Goal: Check status: Check status

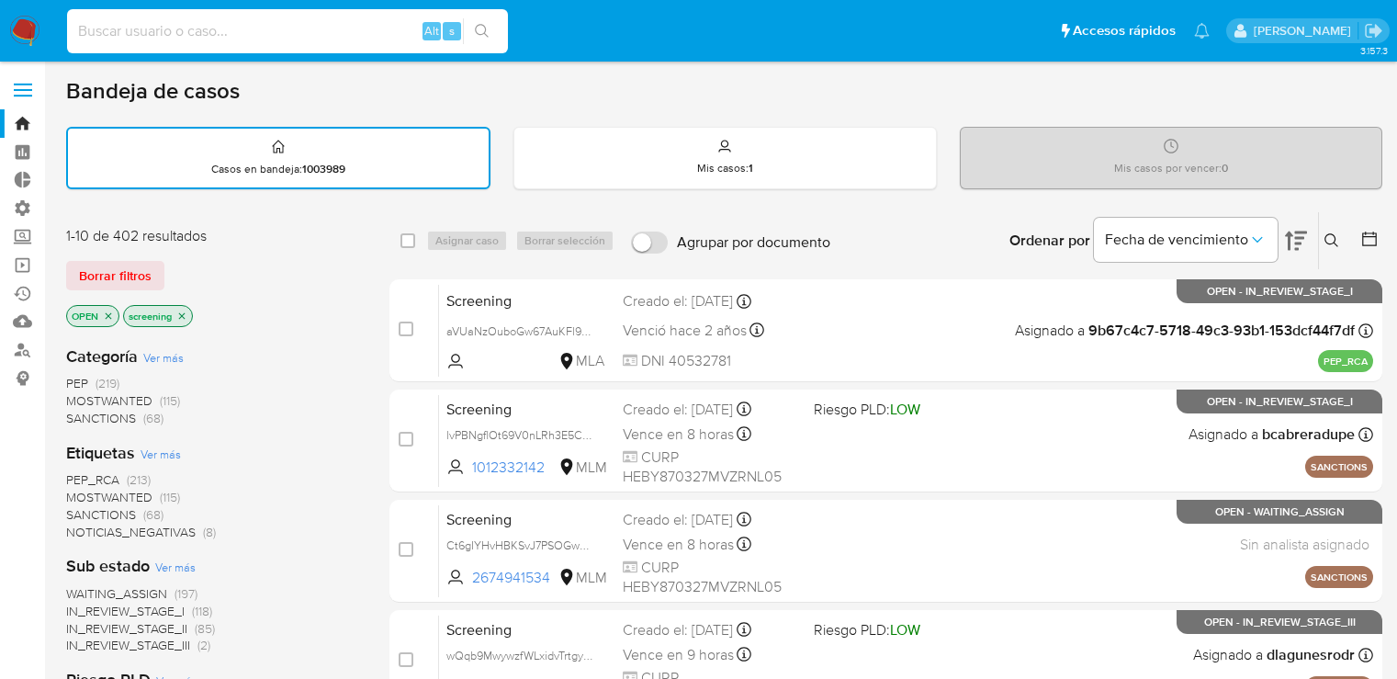
scroll to position [9, 0]
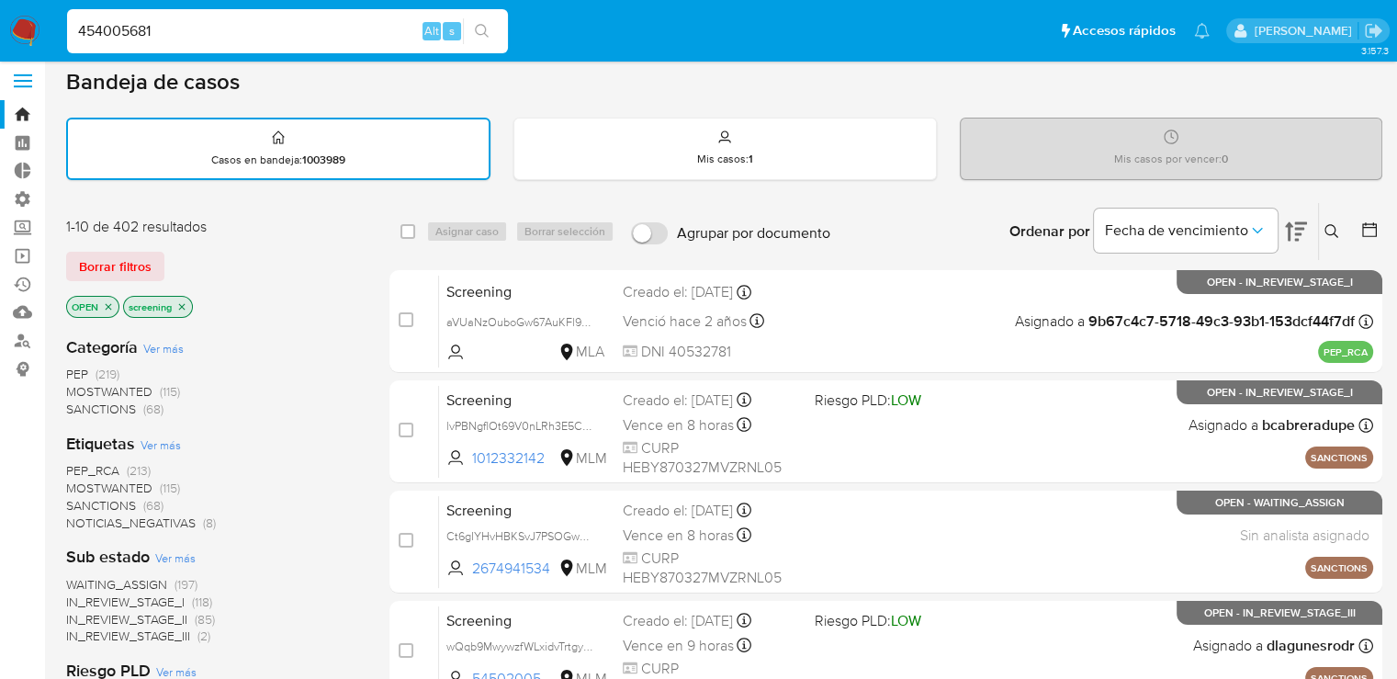
type input "454005681"
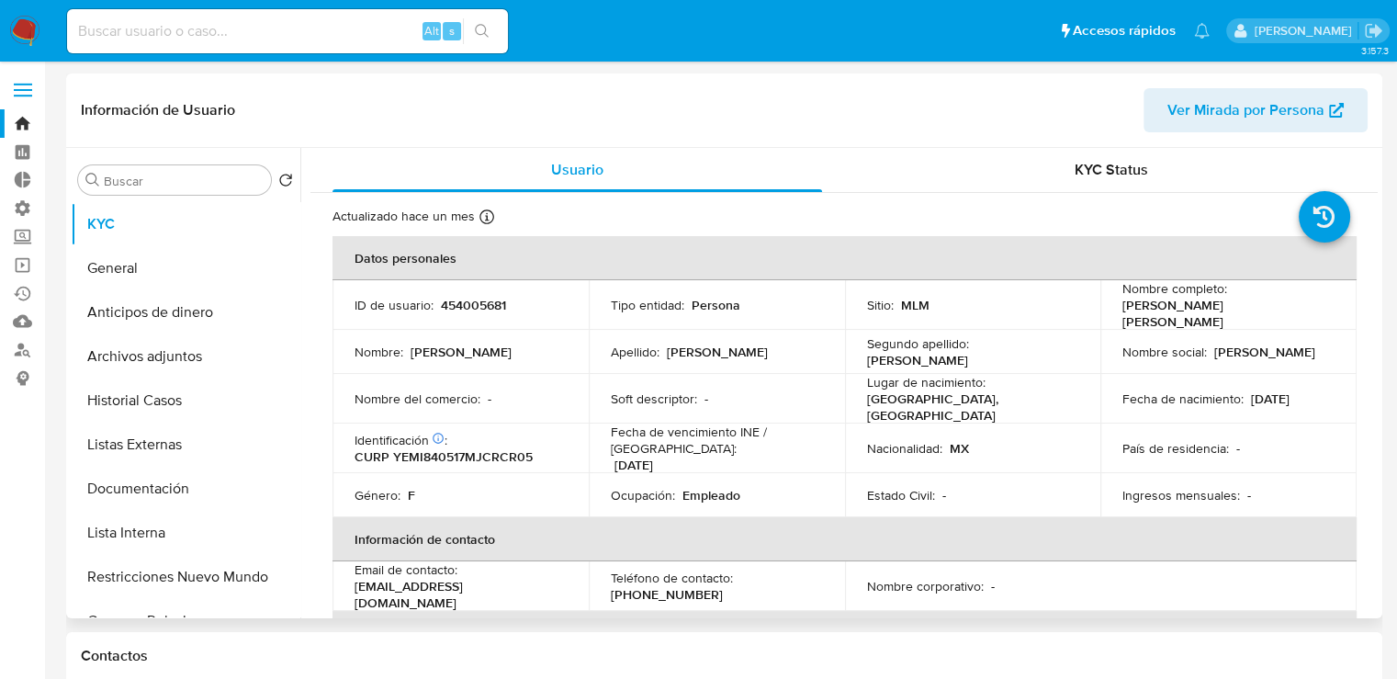
select select "10"
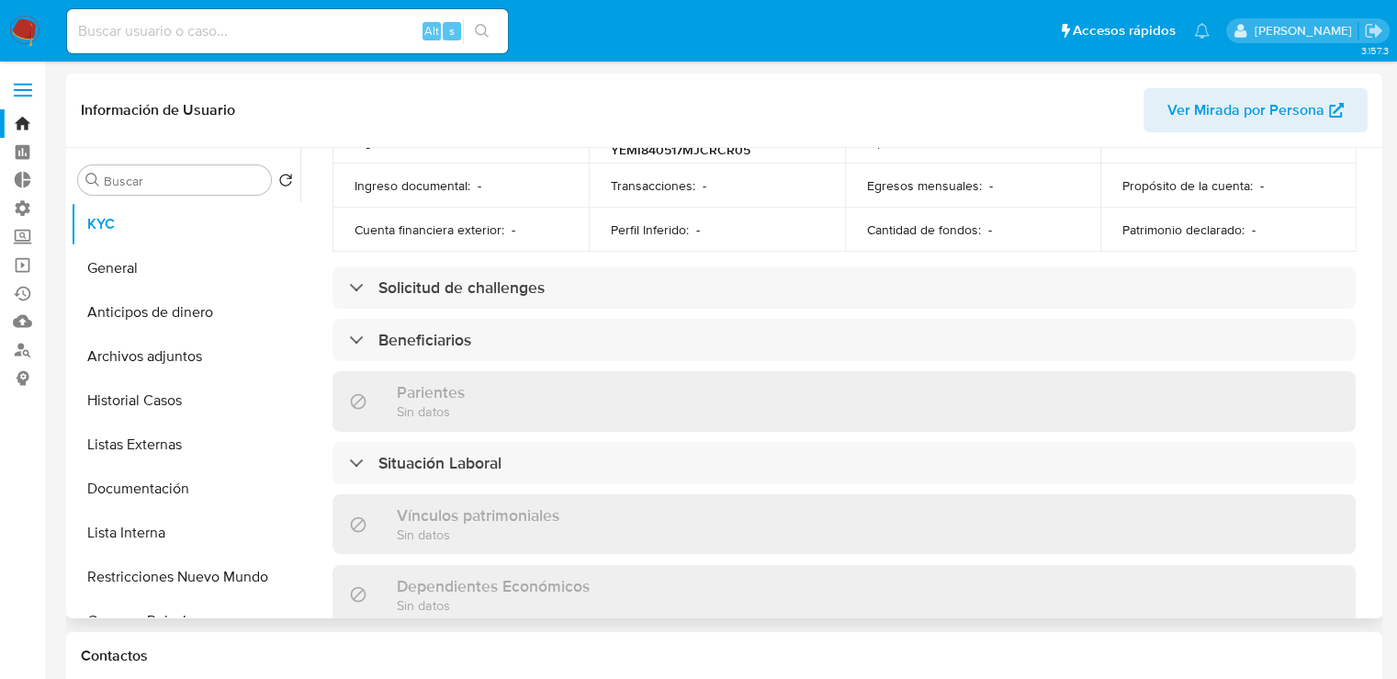
scroll to position [670, 0]
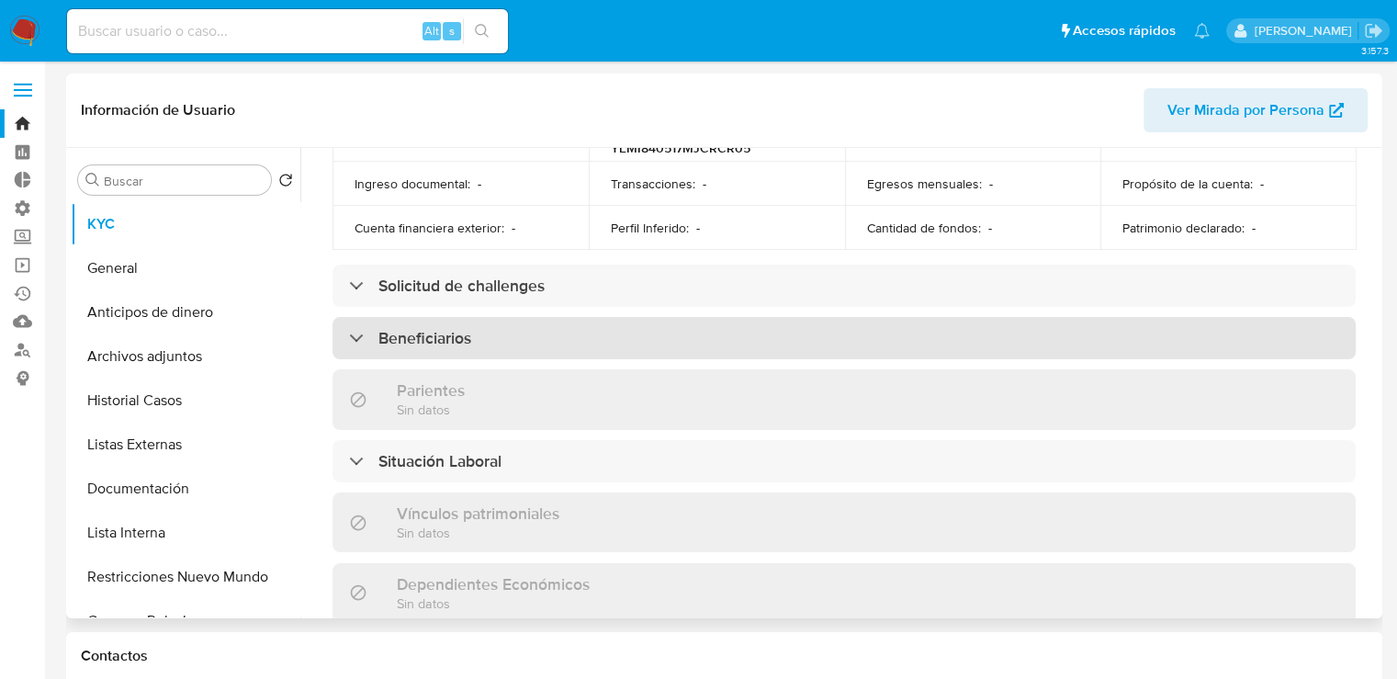
click at [942, 336] on div "Beneficiarios" at bounding box center [844, 338] width 1023 height 42
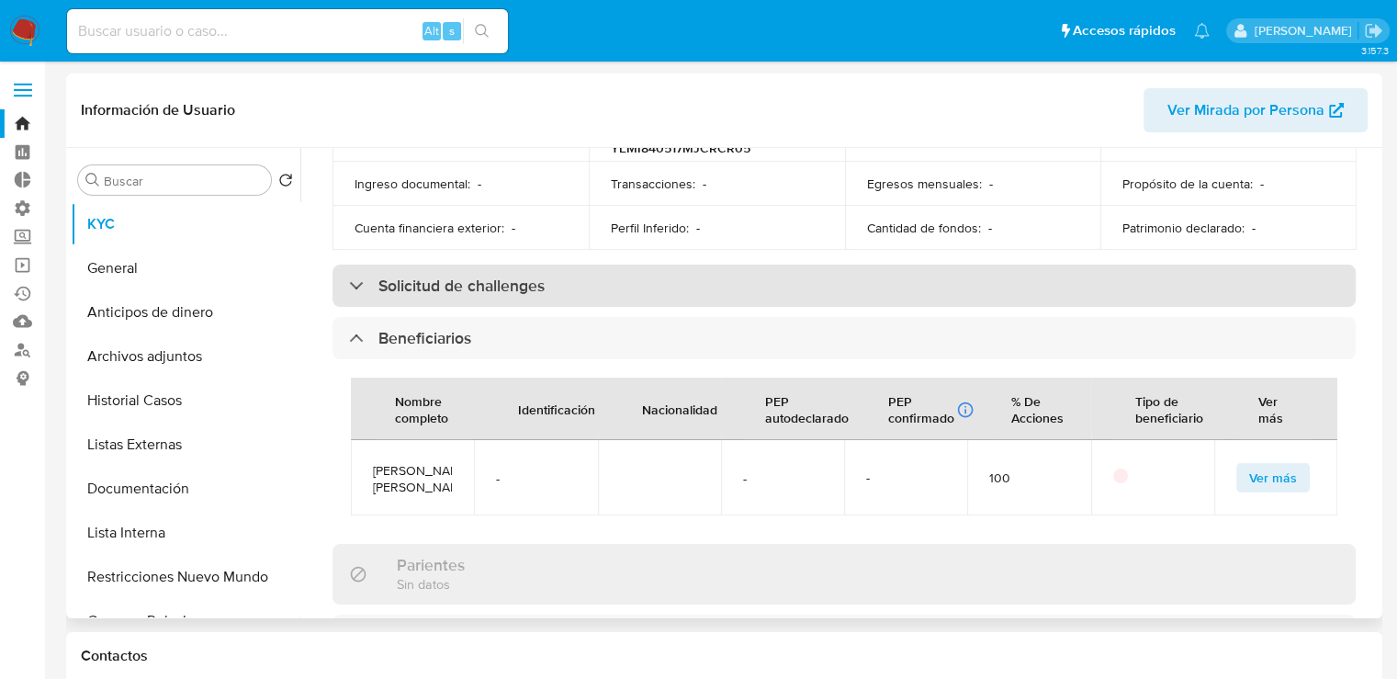
click at [795, 270] on div "Solicitud de challenges" at bounding box center [844, 286] width 1023 height 42
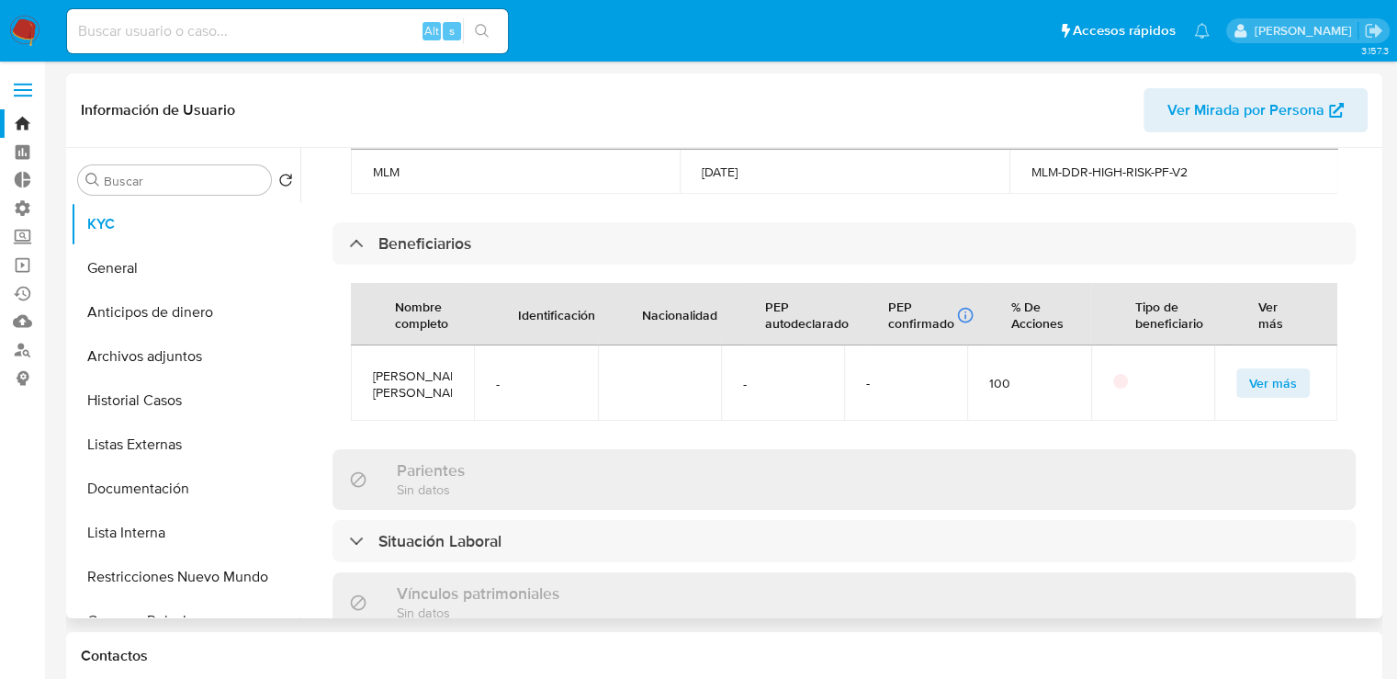
scroll to position [897, 0]
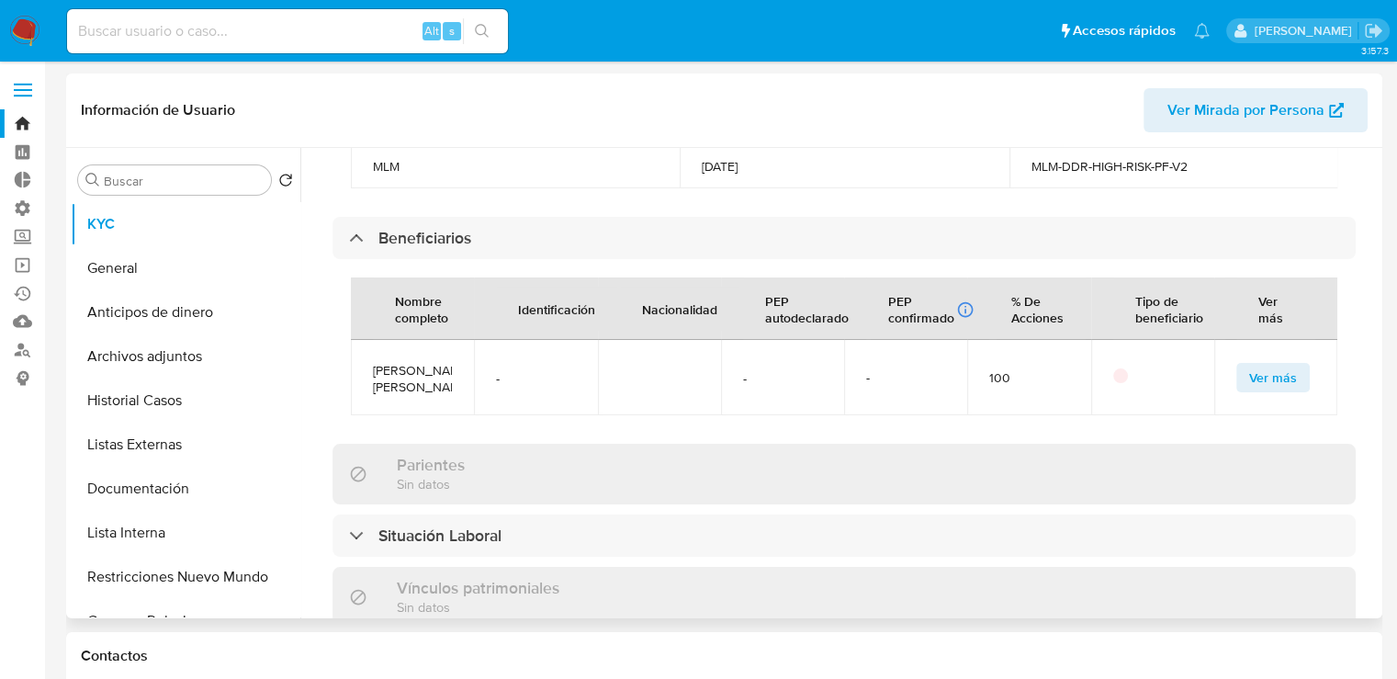
click at [1241, 392] on button "Ver más" at bounding box center [1272, 377] width 73 height 29
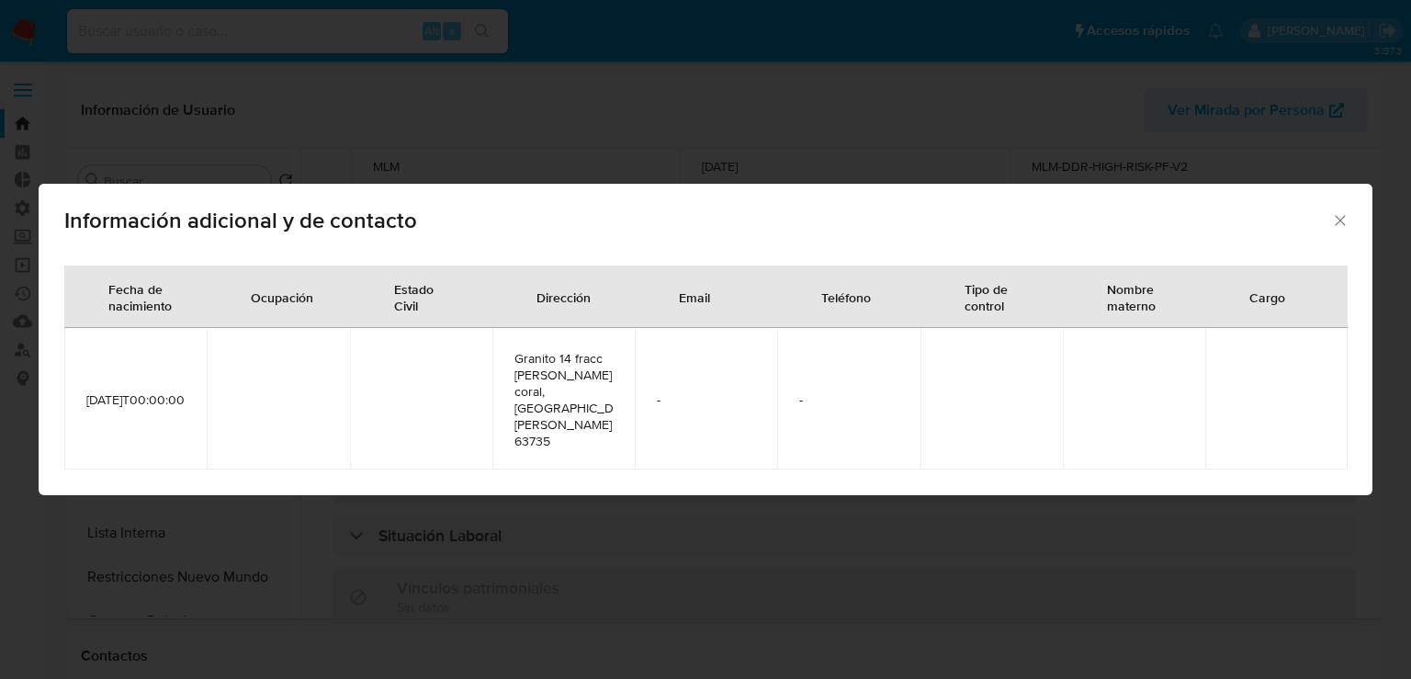
click at [1339, 230] on icon "Cerrar" at bounding box center [1340, 220] width 18 height 18
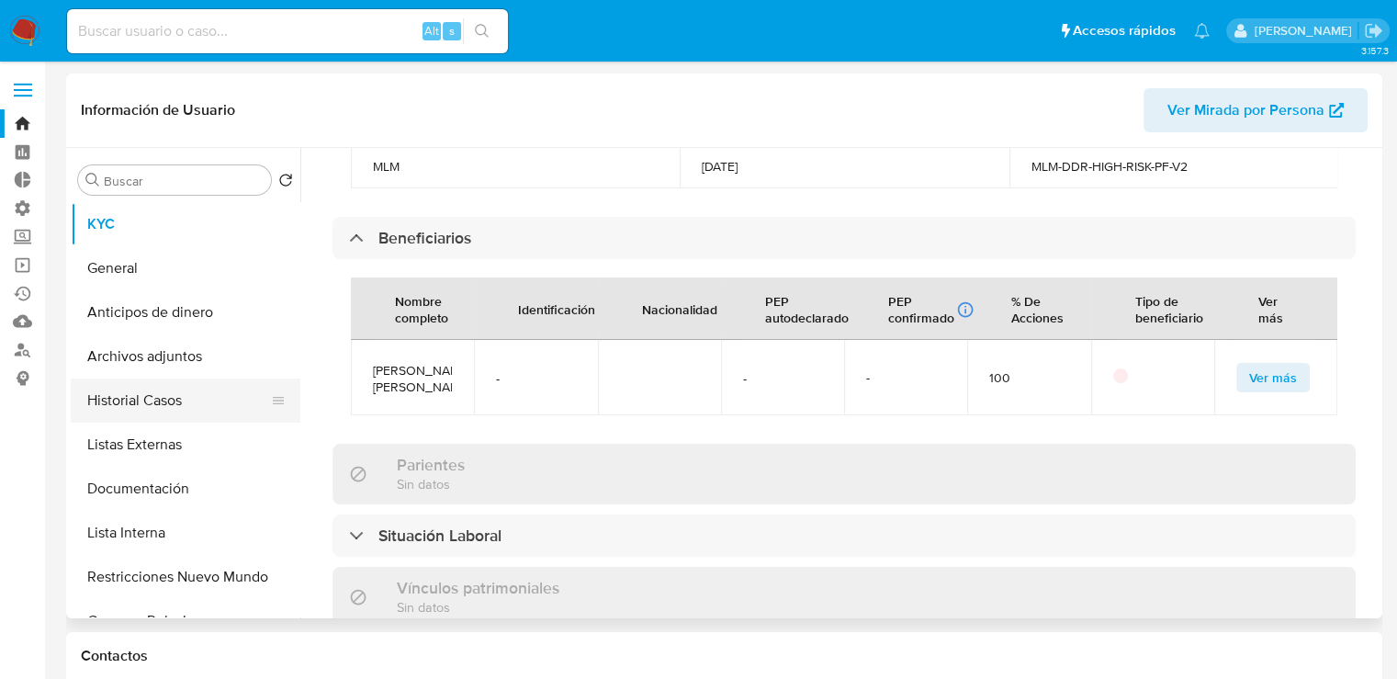
click at [187, 403] on button "Historial Casos" at bounding box center [178, 400] width 215 height 44
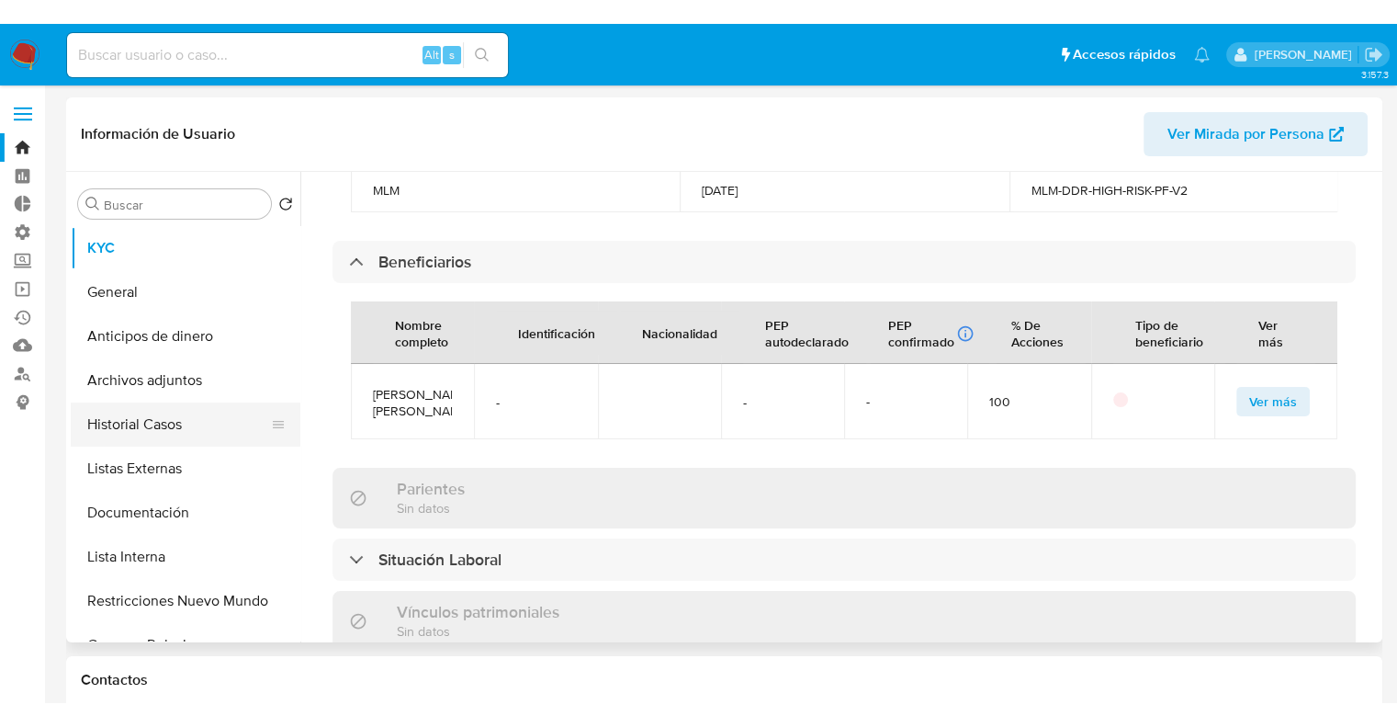
scroll to position [0, 0]
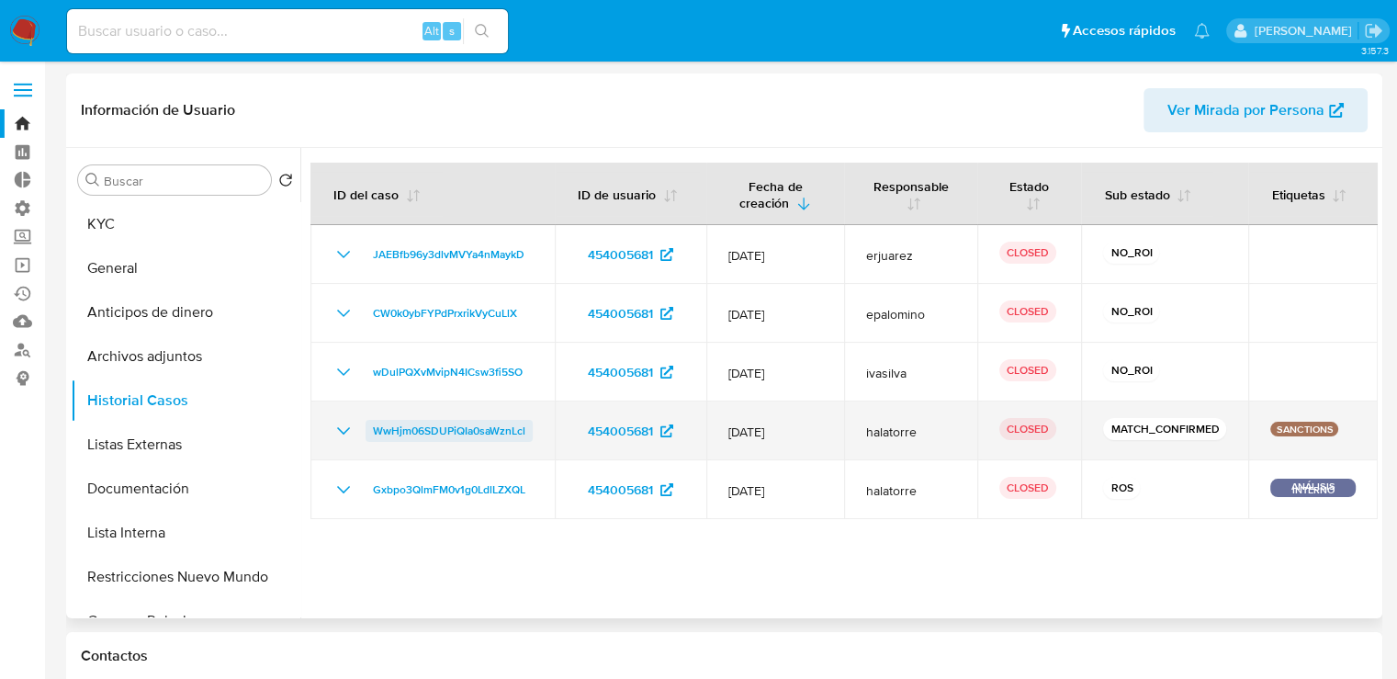
click at [373, 432] on span "WwHjm06SDUPiQIa0saWznLcl" at bounding box center [449, 431] width 152 height 22
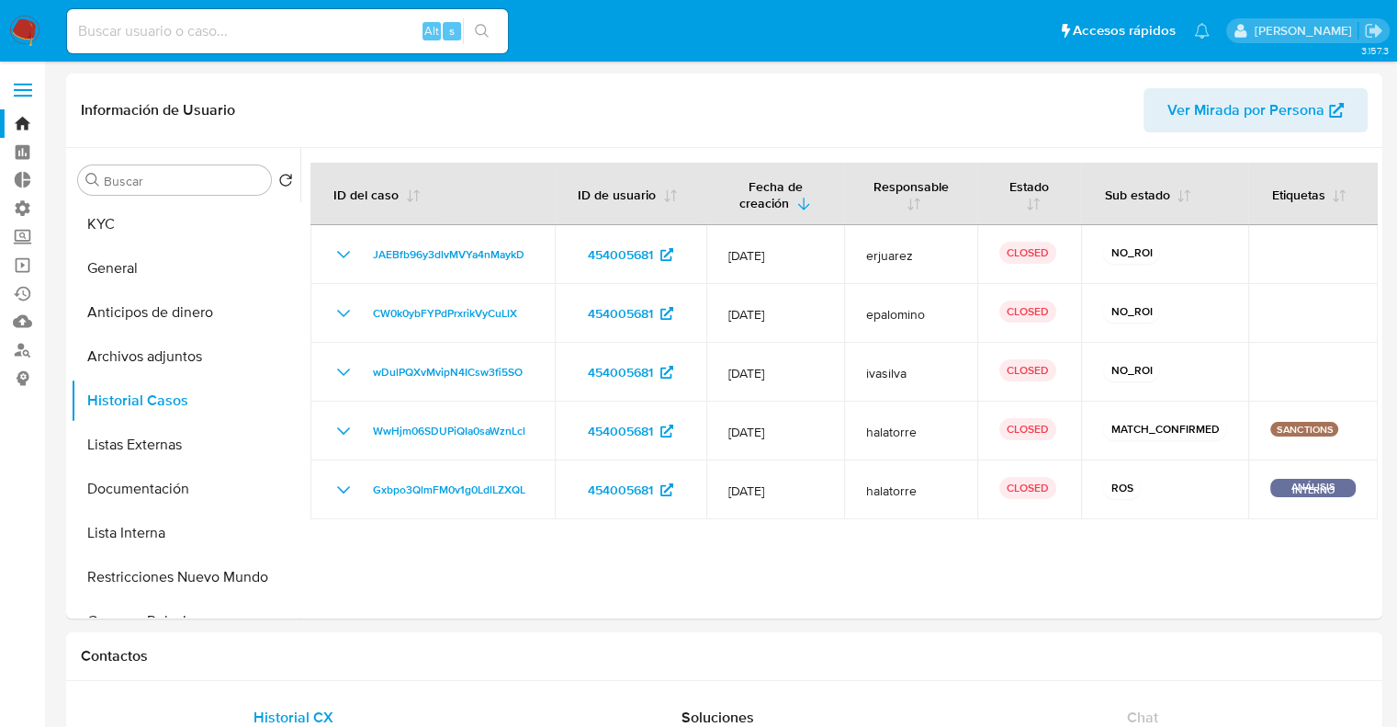
click at [28, 25] on img at bounding box center [24, 31] width 31 height 31
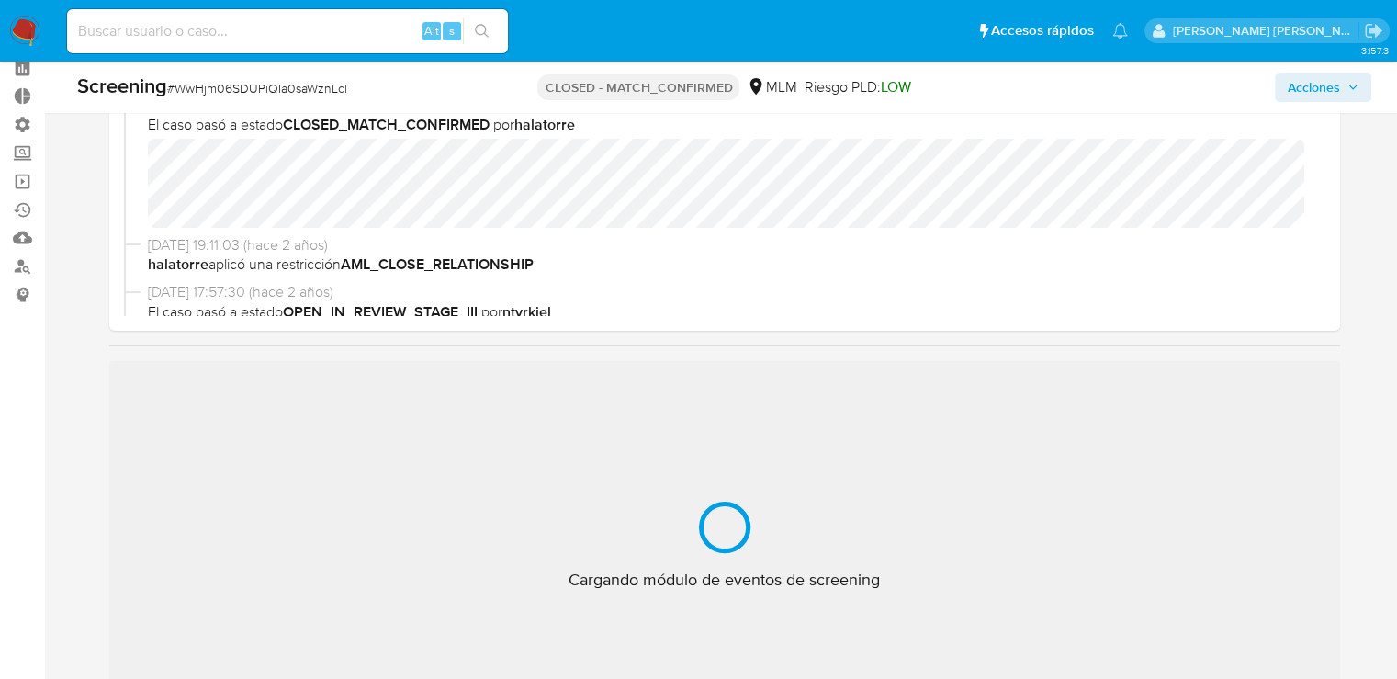
scroll to position [99, 0]
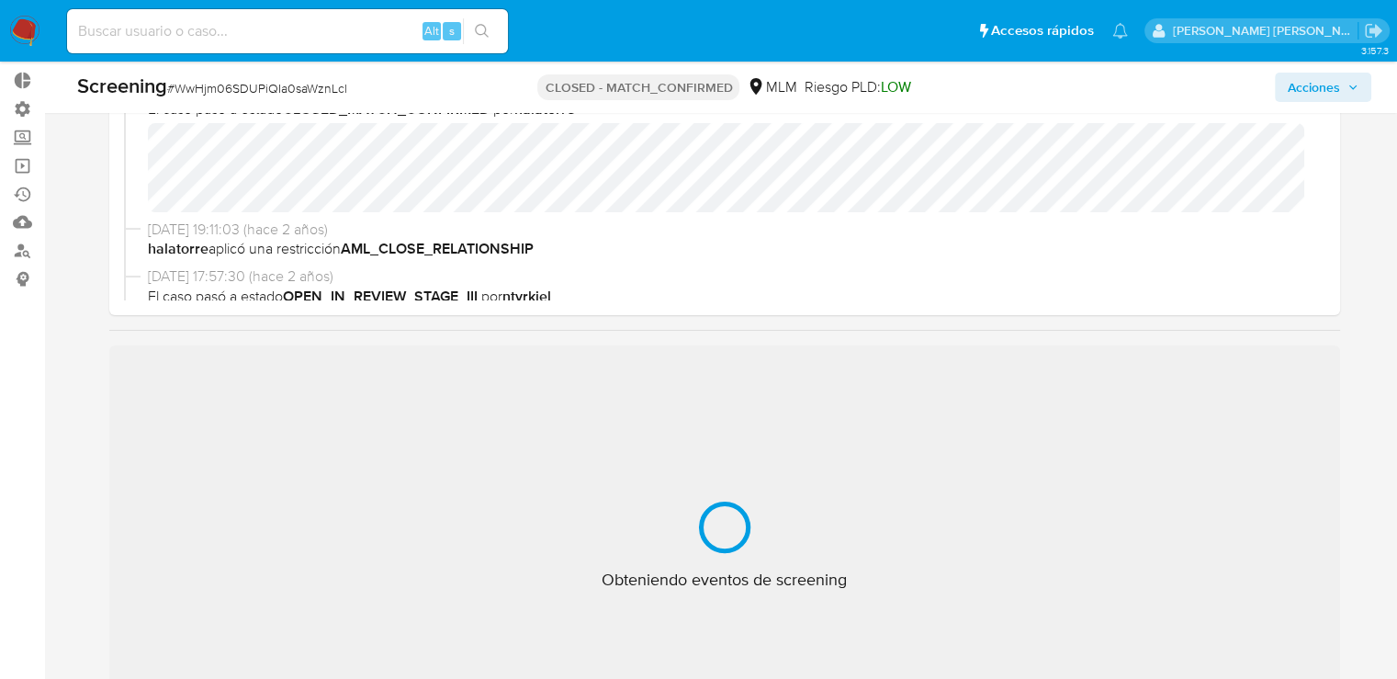
select select "10"
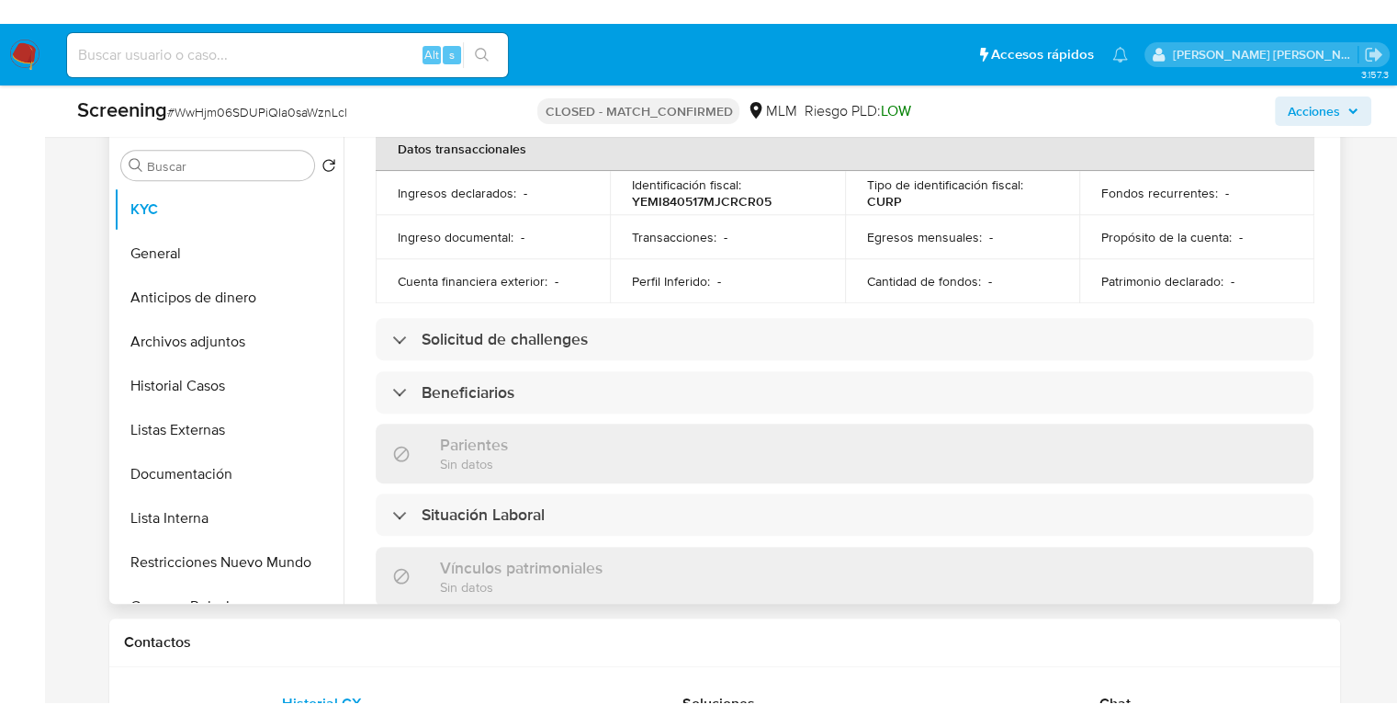
scroll to position [643, 0]
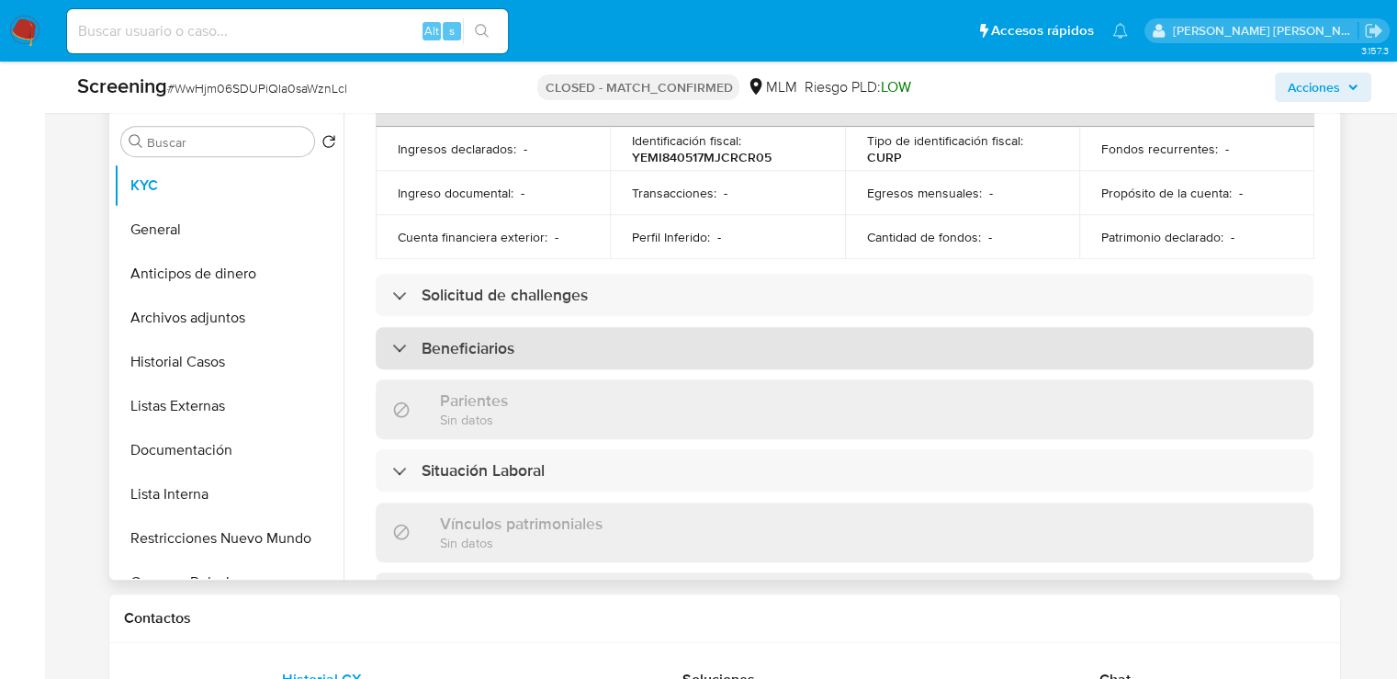
click at [1044, 327] on div "Beneficiarios" at bounding box center [845, 348] width 938 height 42
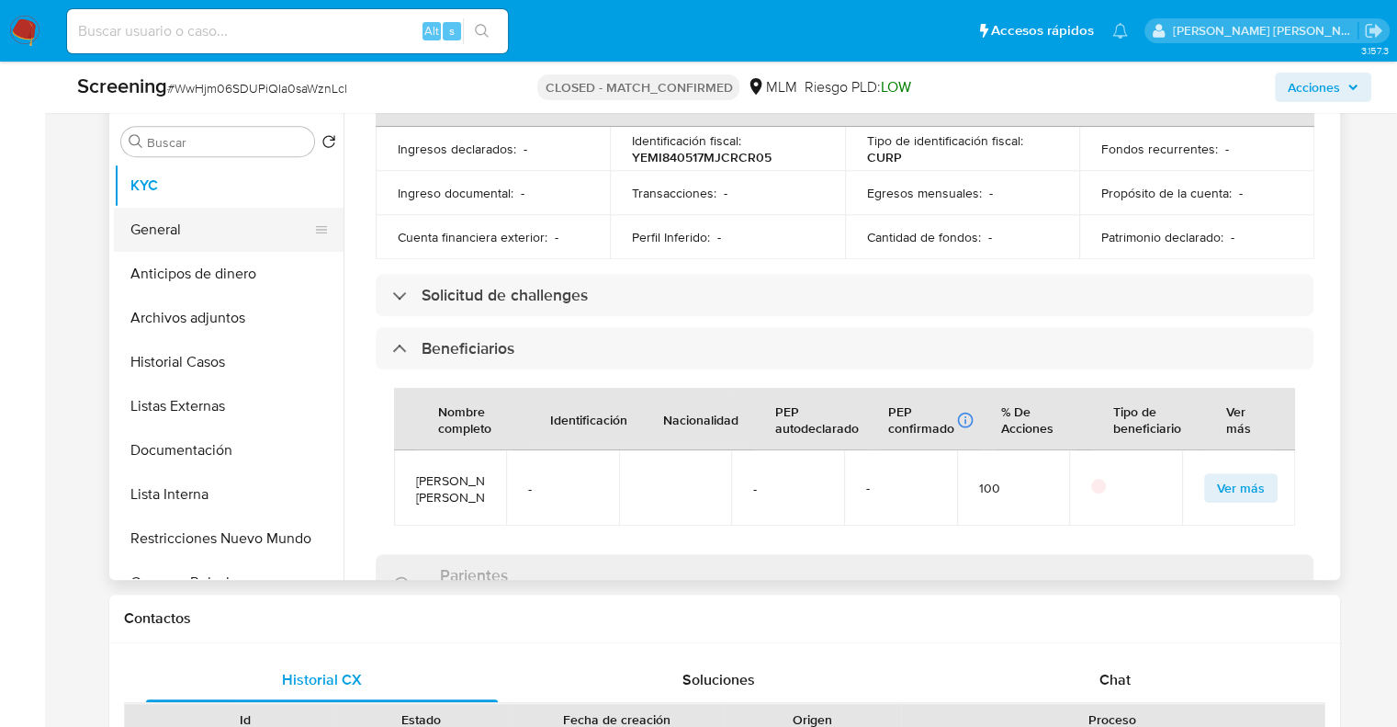
click at [266, 224] on button "General" at bounding box center [221, 230] width 215 height 44
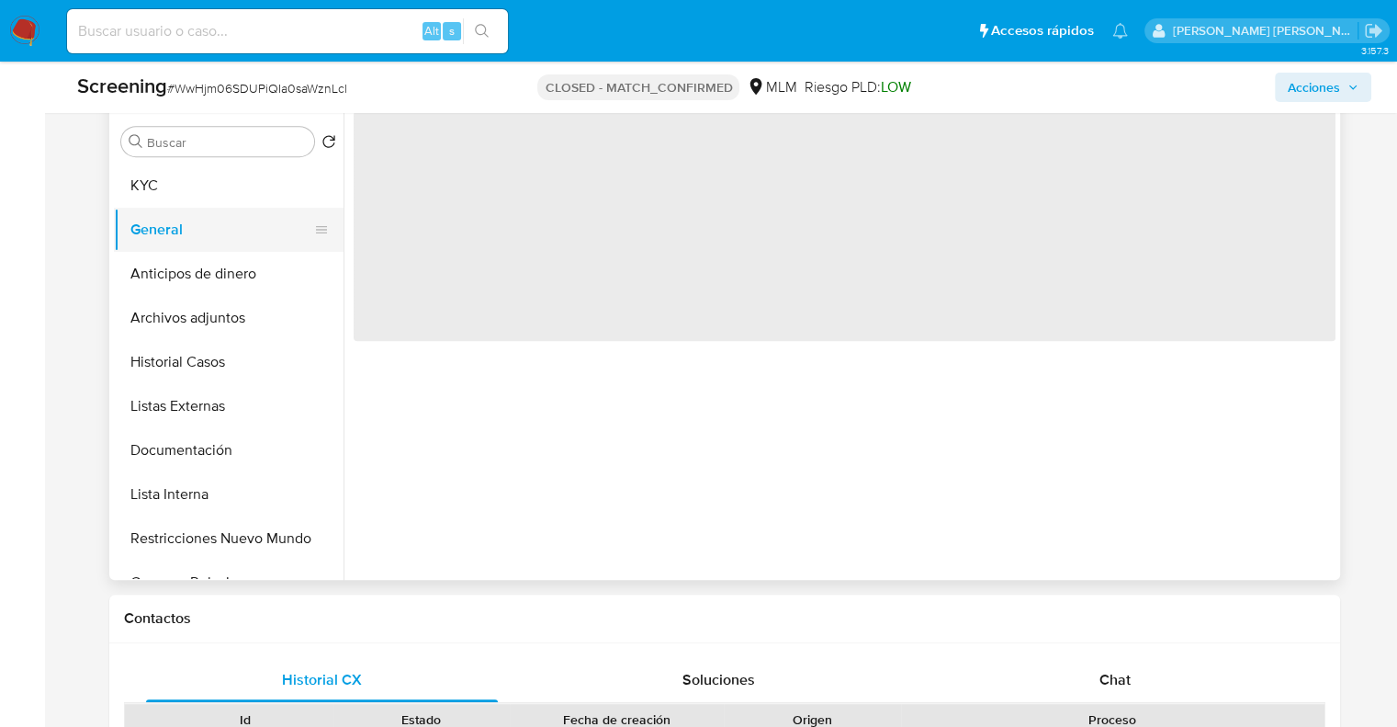
scroll to position [0, 0]
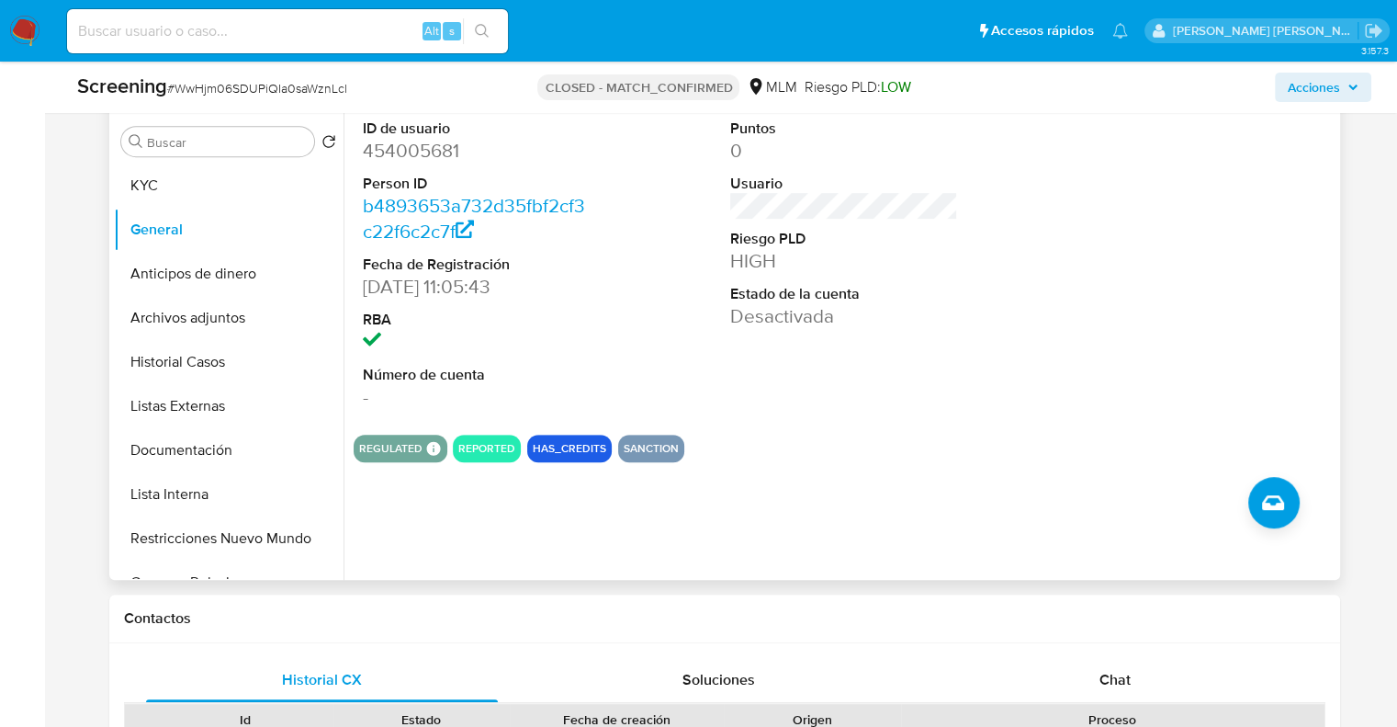
click at [377, 152] on dd "454005681" at bounding box center [476, 151] width 227 height 26
copy dd "454005681"
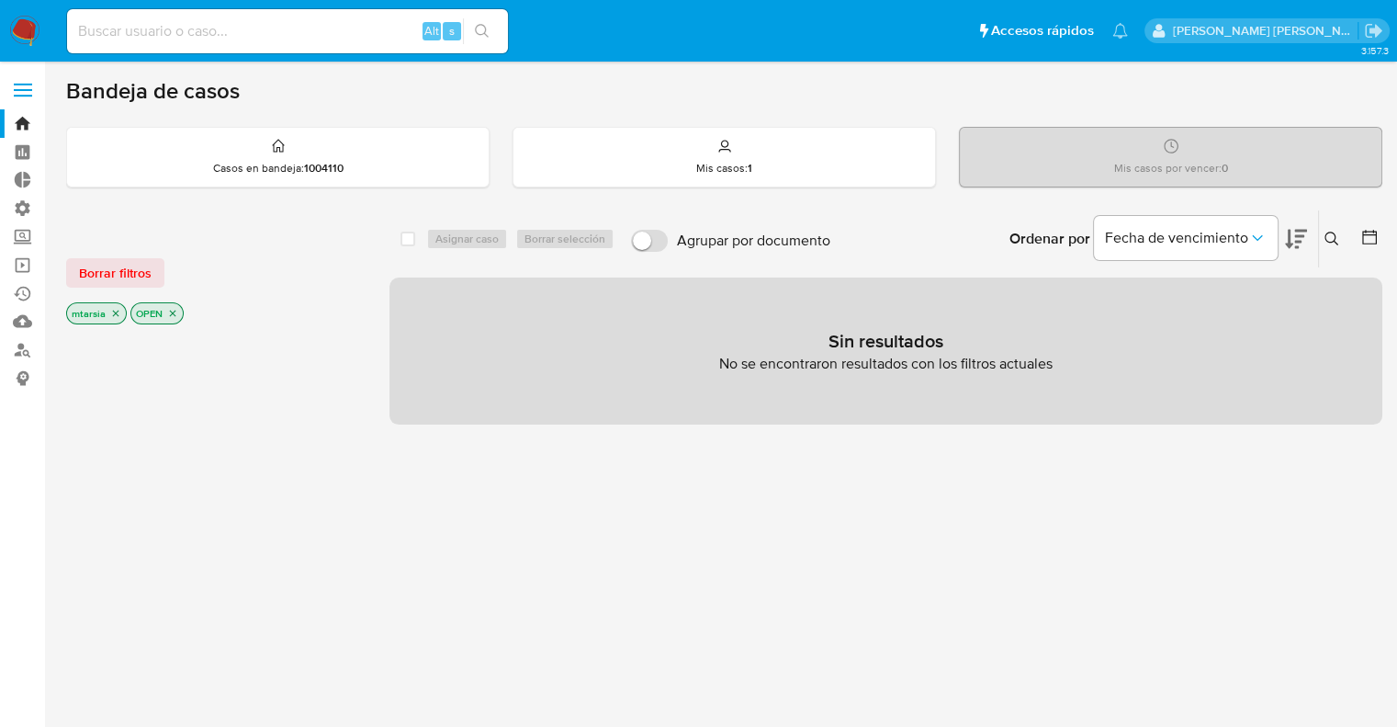
click at [171, 265] on div "Borrar filtros" at bounding box center [213, 272] width 294 height 29
